Goal: Information Seeking & Learning: Learn about a topic

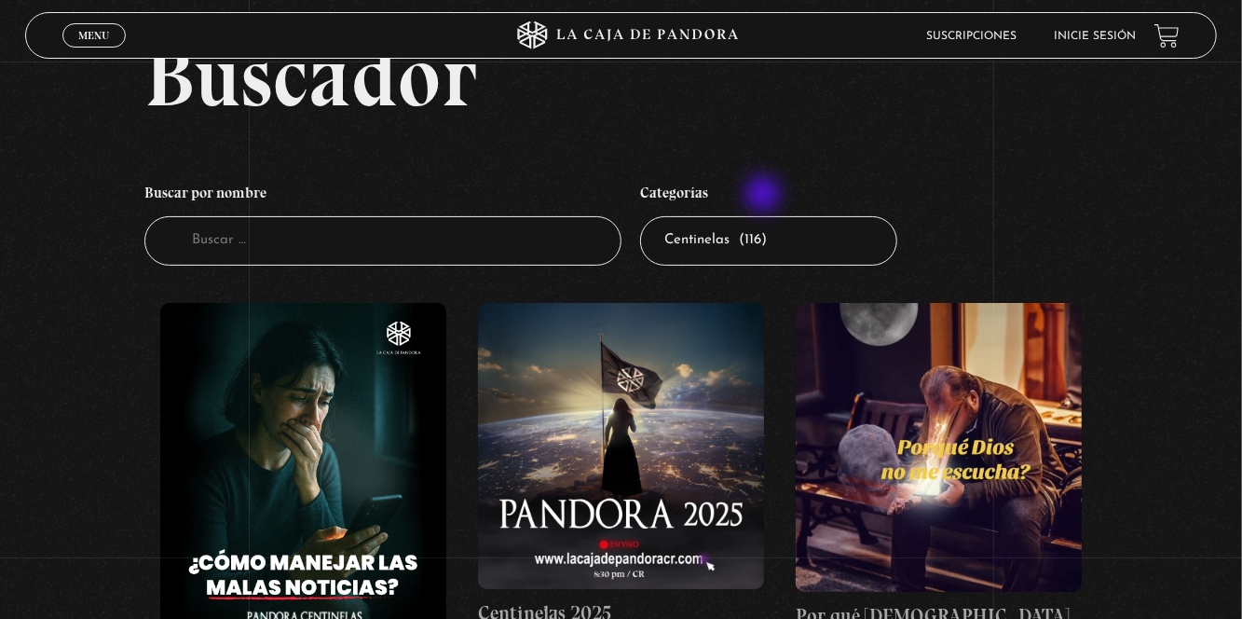
scroll to position [93, 0]
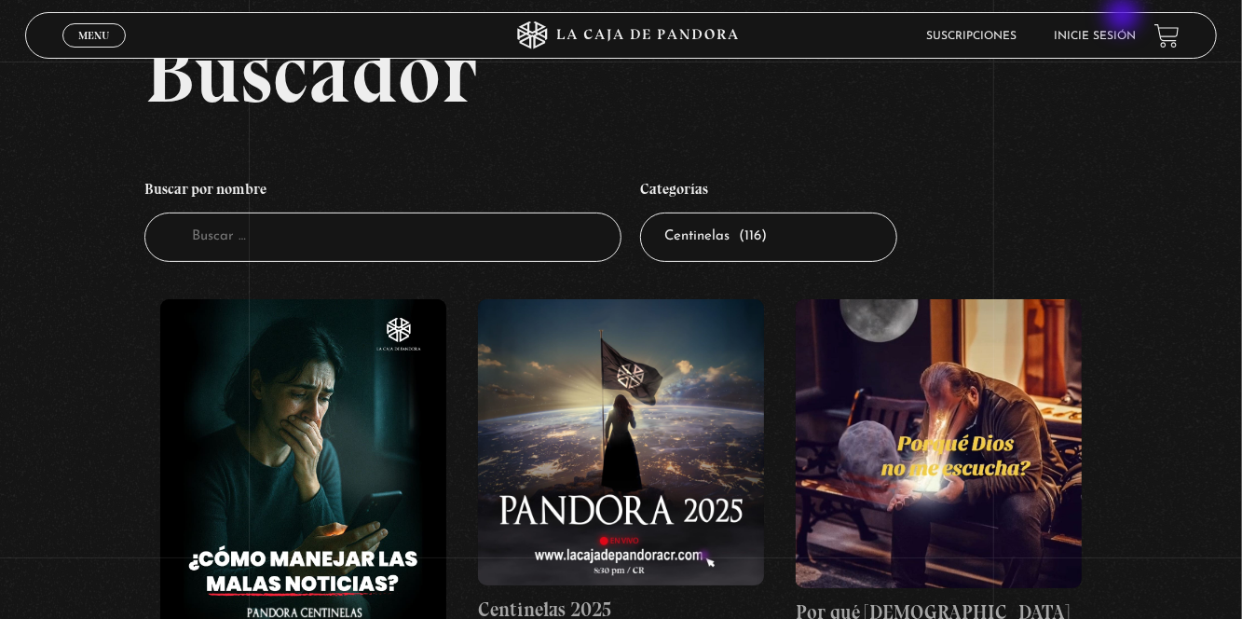
click at [1125, 17] on header "Menu Cerrar Suscripciones Inicie sesión" at bounding box center [621, 35] width 1193 height 47
click at [1127, 35] on link "Inicie sesión" at bounding box center [1095, 36] width 82 height 11
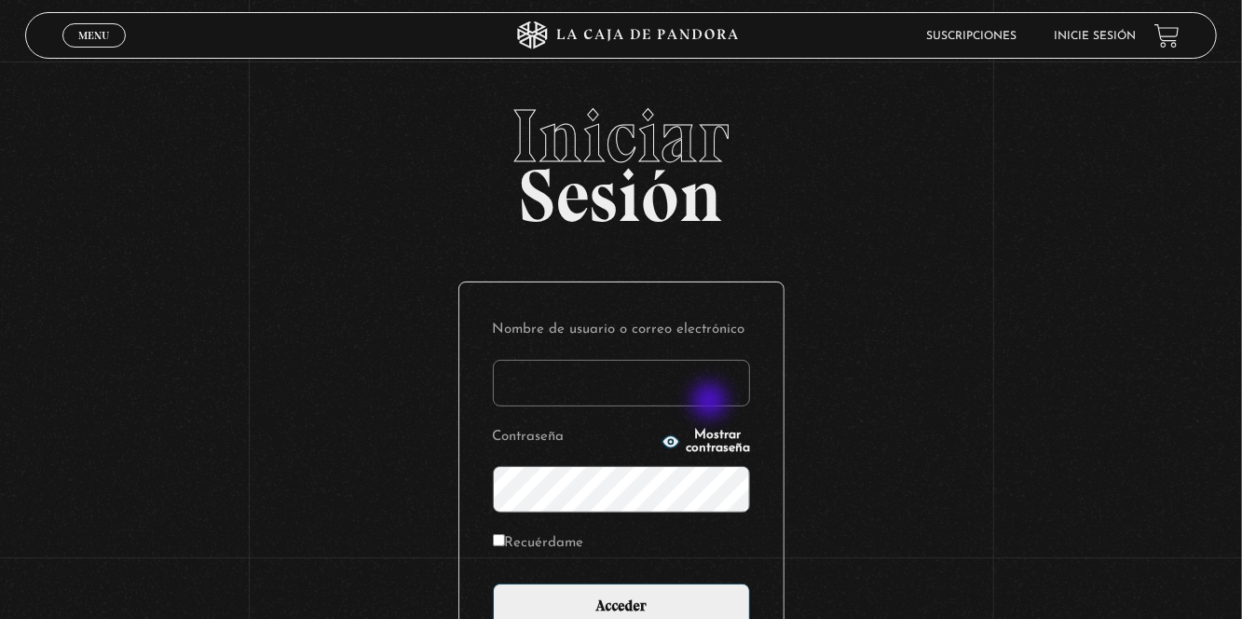
click at [712, 403] on input "Nombre de usuario o correo electrónico" at bounding box center [621, 383] width 257 height 47
type input "avenegasx@gmail.com"
click at [493, 583] on input "Acceder" at bounding box center [621, 606] width 257 height 47
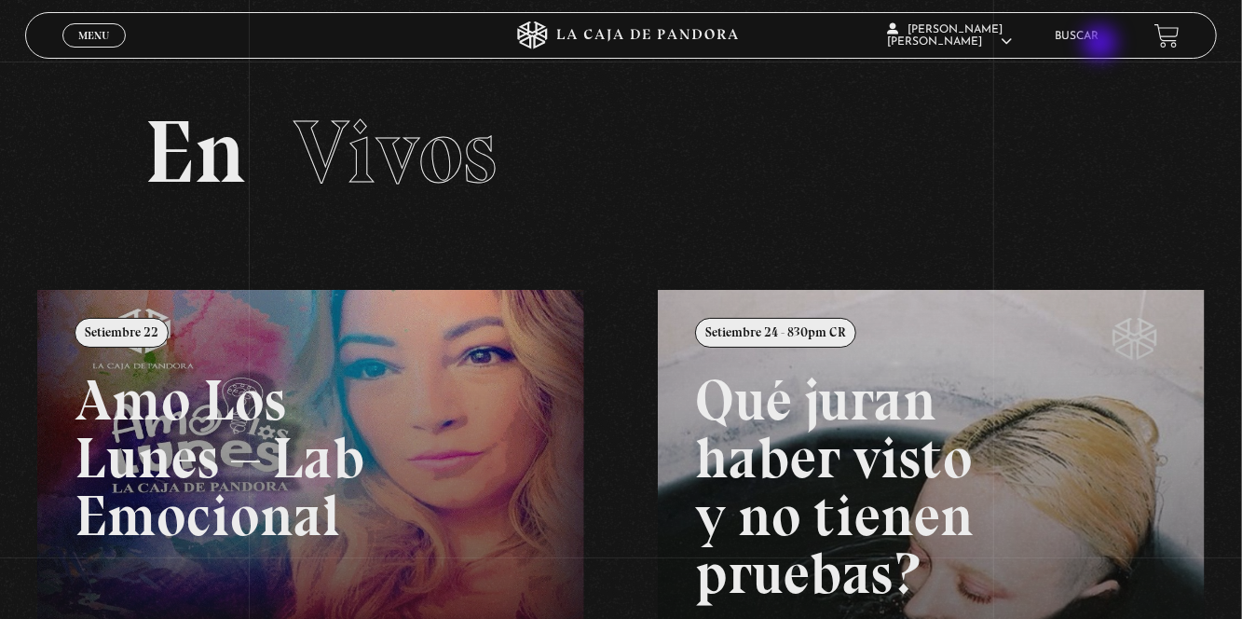
click at [1099, 45] on li "Buscar" at bounding box center [1077, 35] width 44 height 29
click at [1099, 36] on link "Buscar" at bounding box center [1077, 36] width 44 height 11
click at [1098, 31] on link "Buscar" at bounding box center [1077, 36] width 44 height 11
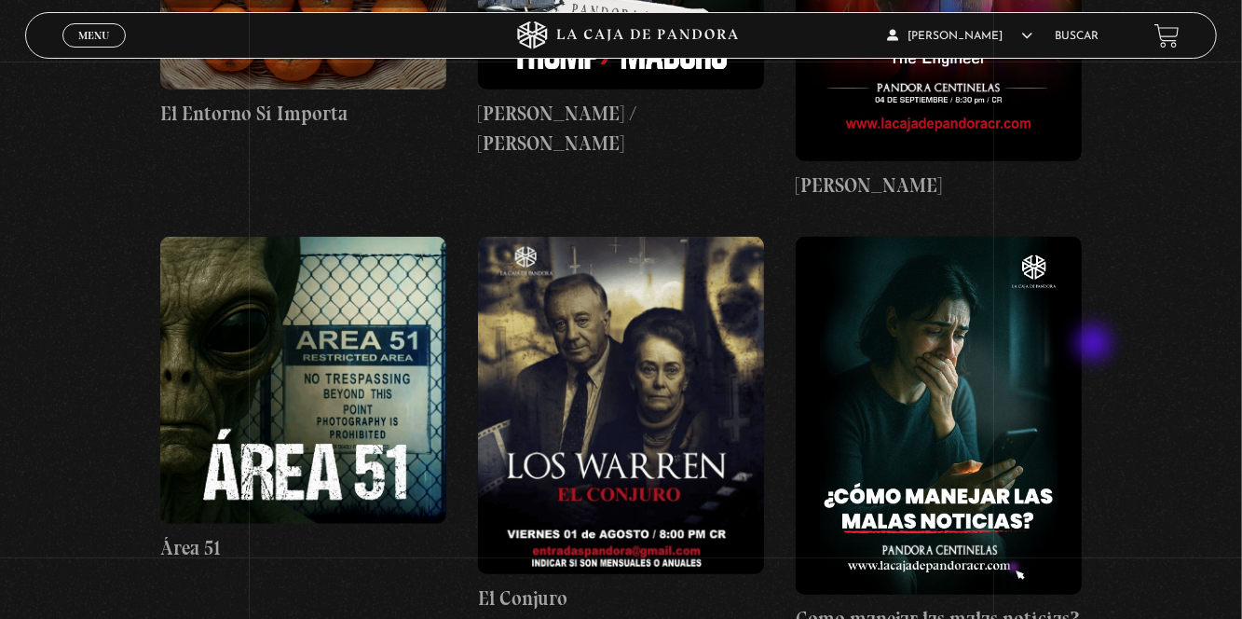
scroll to position [745, 0]
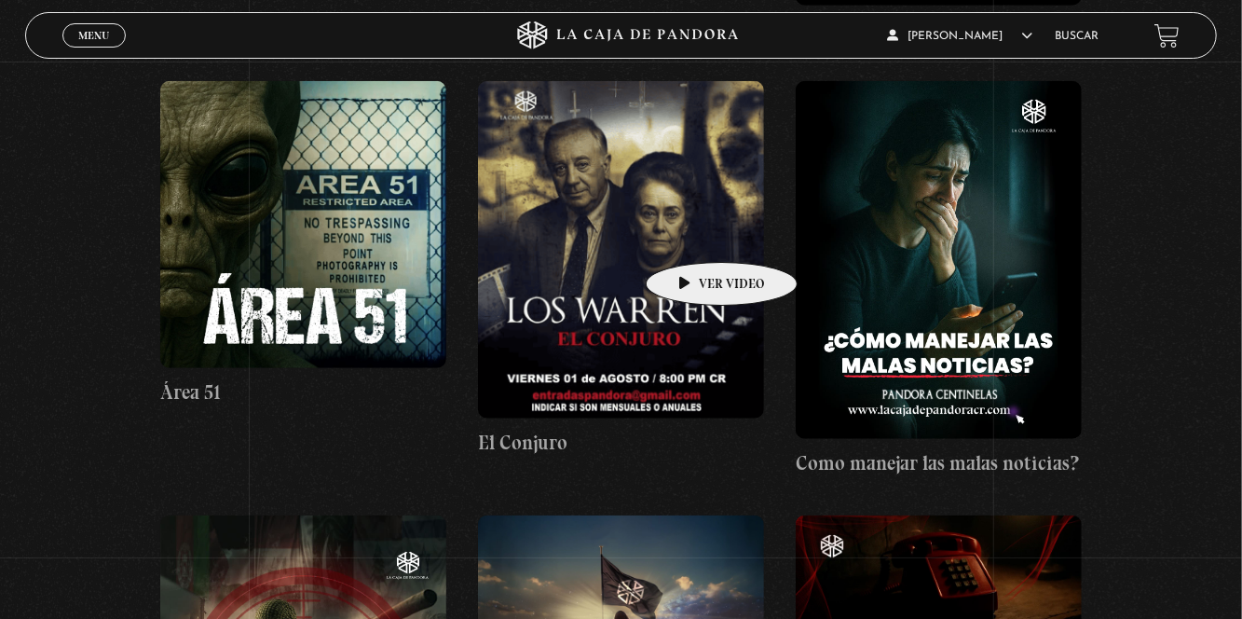
click at [691, 234] on figure at bounding box center [621, 249] width 286 height 337
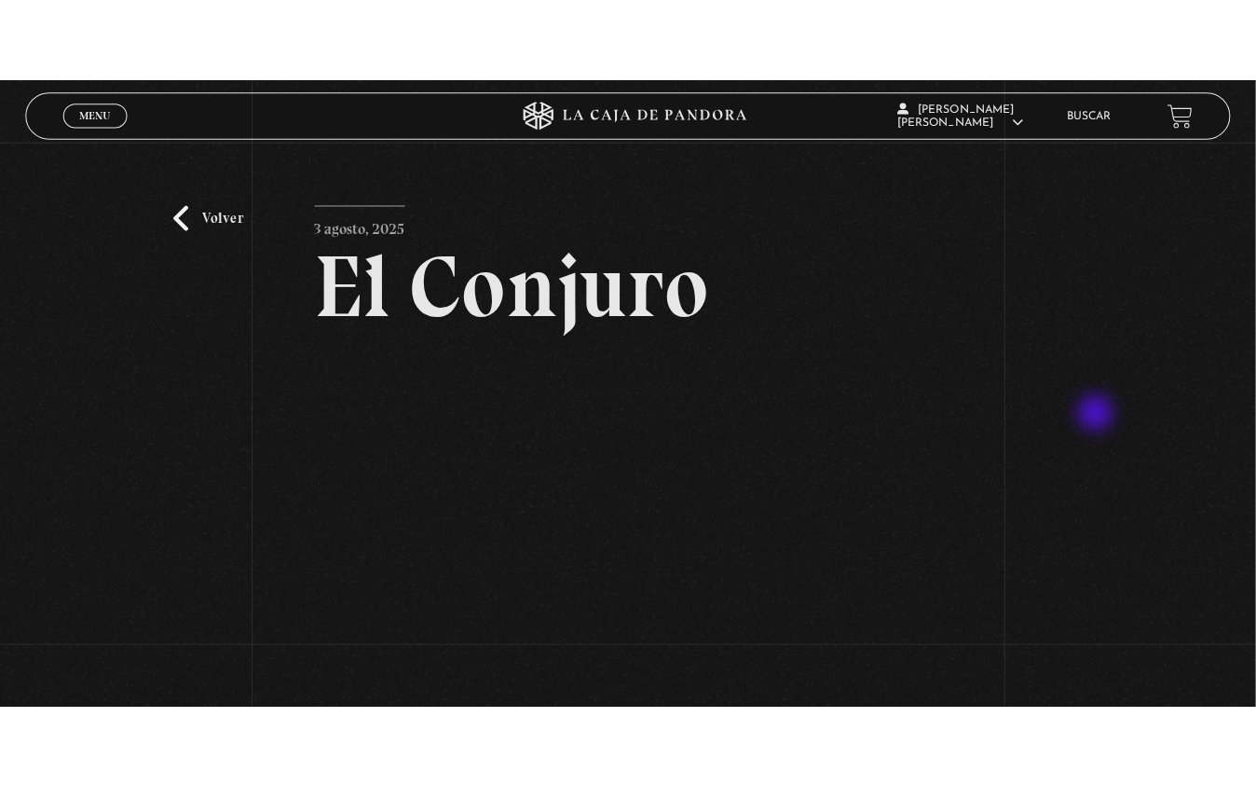
scroll to position [185, 0]
